Goal: Information Seeking & Learning: Learn about a topic

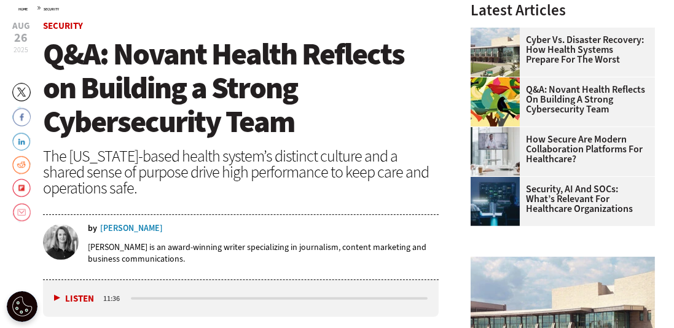
click at [55, 297] on button "Listen" at bounding box center [74, 299] width 40 height 9
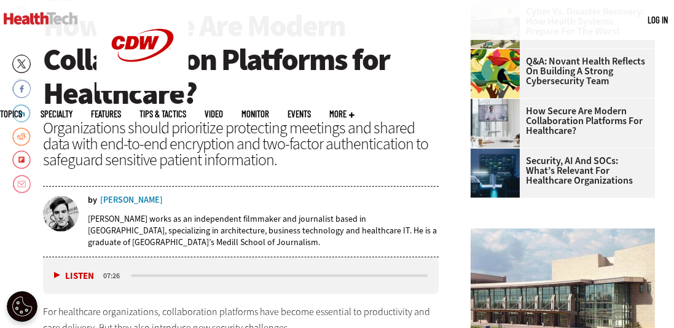
scroll to position [400, 0]
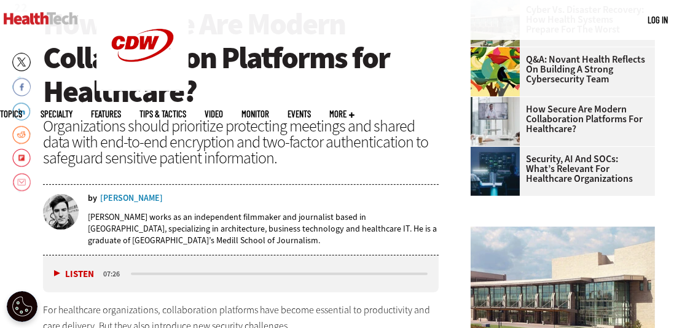
drag, startPoint x: 56, startPoint y: 273, endPoint x: 381, endPoint y: 73, distance: 381.5
click at [56, 272] on button "Listen" at bounding box center [74, 274] width 40 height 9
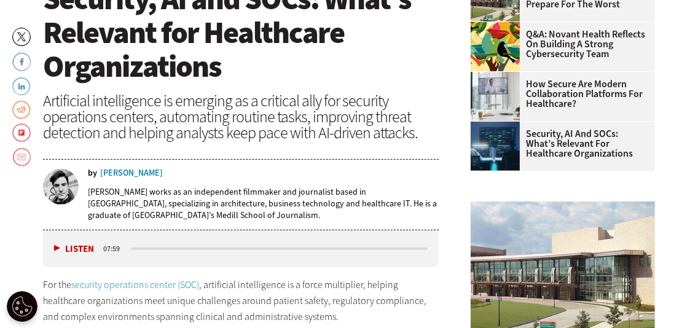
scroll to position [425, 0]
click at [60, 250] on button "Listen" at bounding box center [74, 249] width 40 height 9
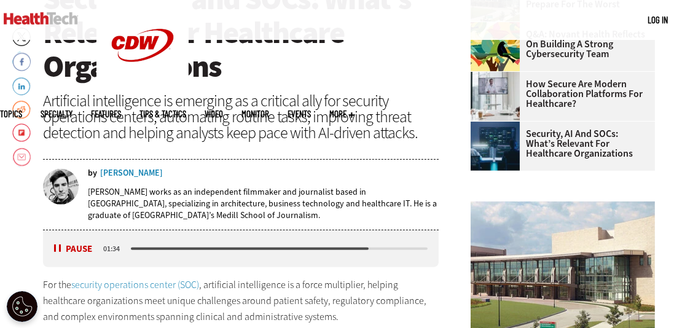
scroll to position [0, 0]
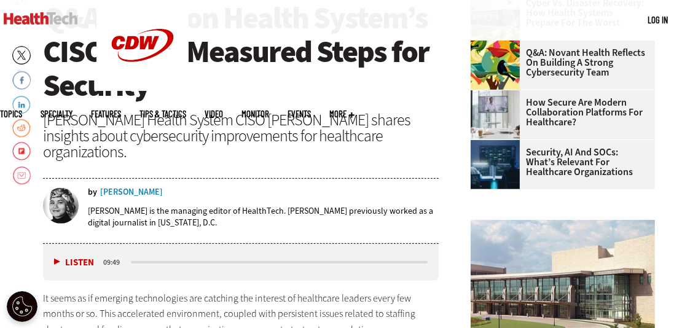
click at [55, 258] on button "Listen" at bounding box center [74, 262] width 40 height 9
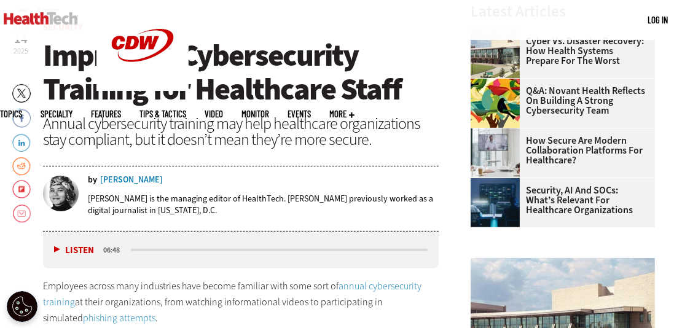
click at [57, 250] on button "Listen" at bounding box center [74, 250] width 40 height 9
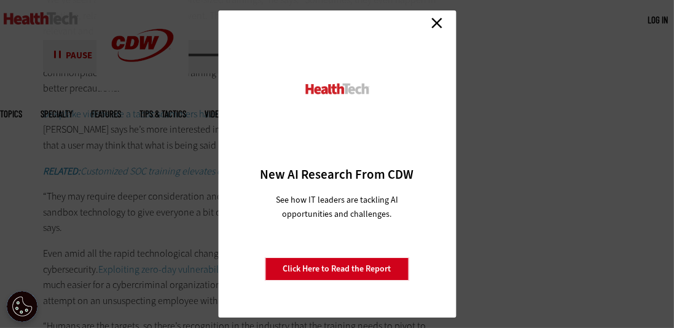
scroll to position [1961, 0]
click at [435, 21] on link "Close" at bounding box center [437, 23] width 18 height 18
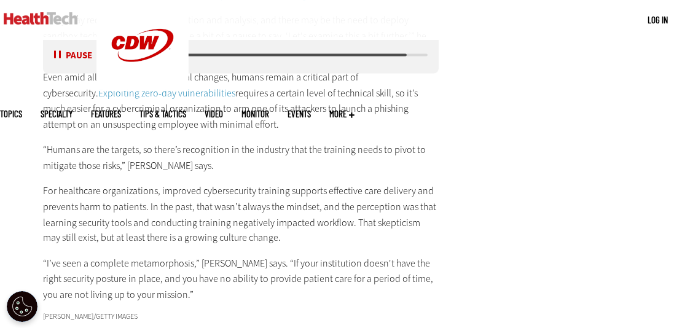
scroll to position [2150, 0]
